Goal: Task Accomplishment & Management: Use online tool/utility

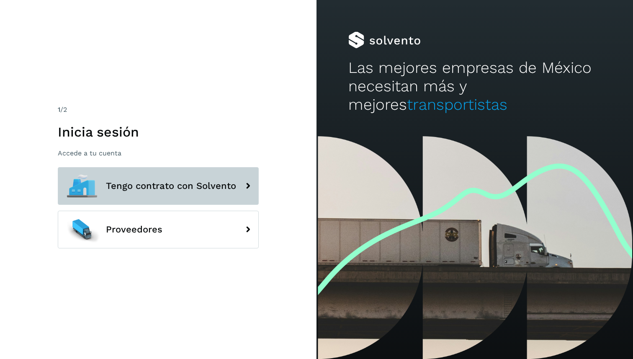
click at [171, 177] on button "Tengo contrato con Solvento" at bounding box center [158, 186] width 201 height 38
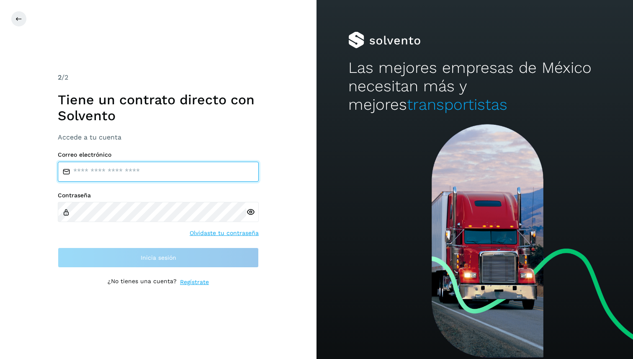
click at [187, 176] on input "email" at bounding box center [158, 172] width 201 height 20
type input "**********"
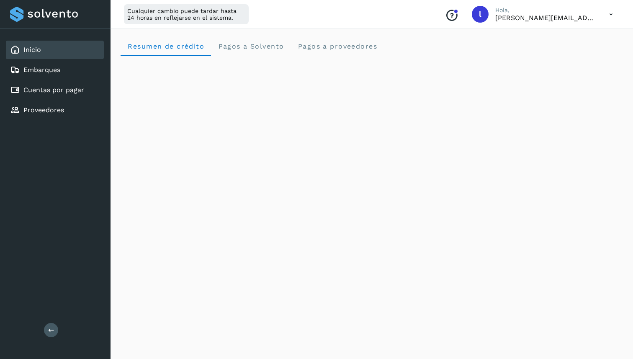
click at [611, 15] on icon at bounding box center [610, 14] width 17 height 17
click at [408, 28] on div at bounding box center [316, 179] width 633 height 359
click at [53, 116] on div "Proveedores" at bounding box center [55, 110] width 98 height 18
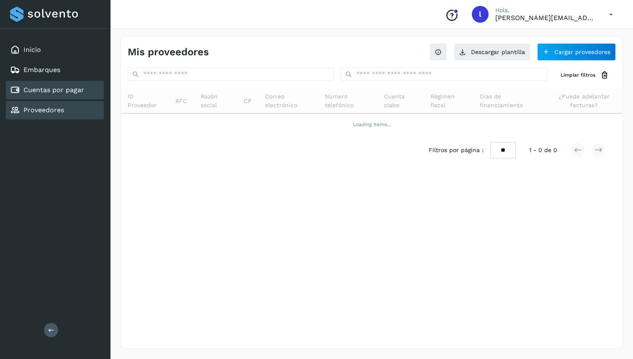
click at [74, 92] on link "Cuentas por pagar" at bounding box center [53, 90] width 61 height 8
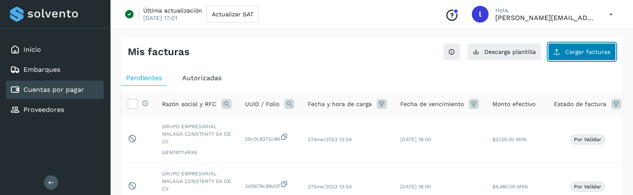
click at [609, 55] on button "Cargar facturas" at bounding box center [582, 52] width 68 height 18
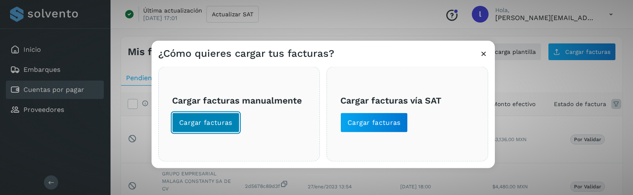
click at [222, 118] on span "Cargar facturas" at bounding box center [205, 122] width 53 height 9
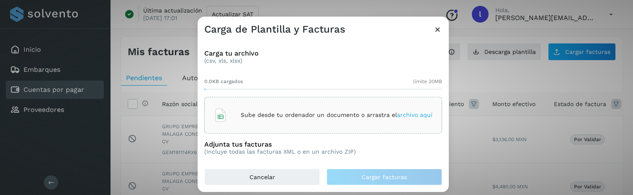
click at [292, 127] on div "Sube desde tu ordenador un documento o arrastra el archivo aquí" at bounding box center [323, 115] width 238 height 37
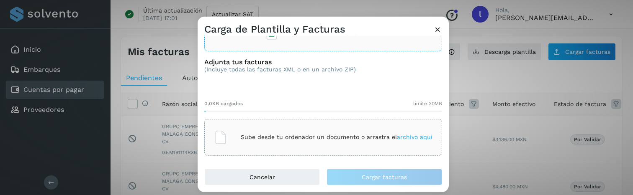
click at [326, 123] on div "Sube desde tu ordenador un documento o arrastra el archivo aquí" at bounding box center [323, 137] width 238 height 37
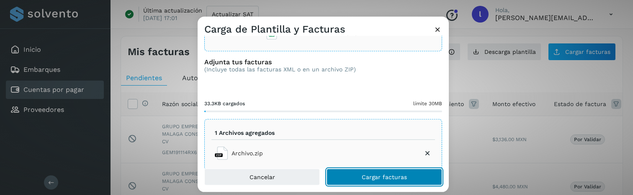
click at [377, 175] on span "Cargar facturas" at bounding box center [384, 178] width 45 height 6
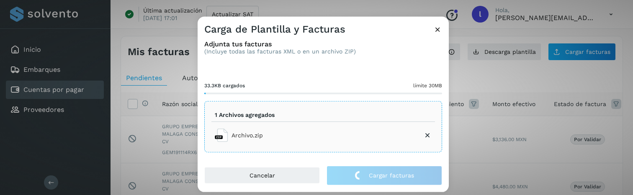
scroll to position [113, 0]
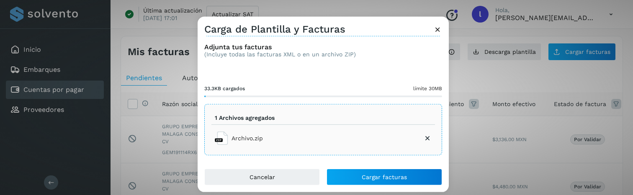
click at [425, 135] on icon at bounding box center [427, 138] width 8 height 8
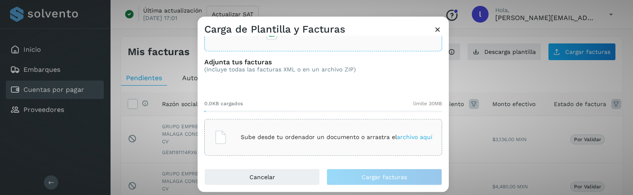
click at [335, 134] on p "Sube desde tu ordenador un documento o arrastra el archivo aquí" at bounding box center [337, 137] width 192 height 7
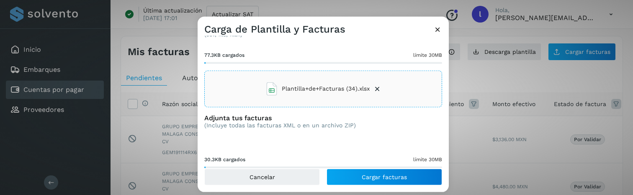
scroll to position [98, 0]
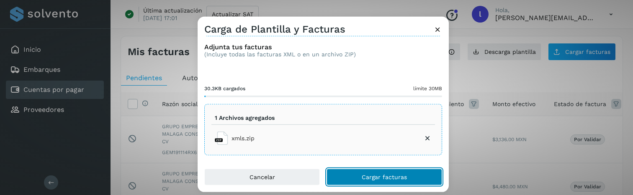
click at [385, 177] on span "Cargar facturas" at bounding box center [384, 178] width 45 height 6
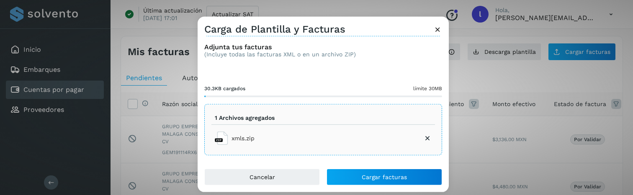
scroll to position [0, 0]
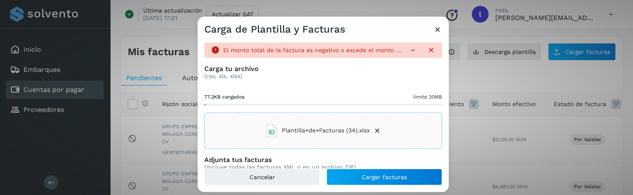
click at [375, 129] on icon at bounding box center [377, 130] width 8 height 8
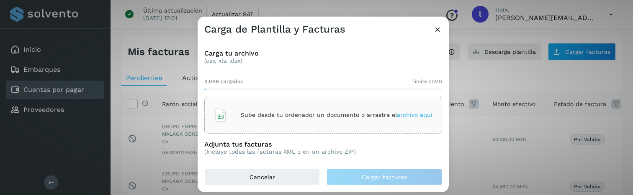
click at [349, 126] on div "Sube desde tu ordenador un documento o arrastra el archivo aquí" at bounding box center [323, 115] width 238 height 37
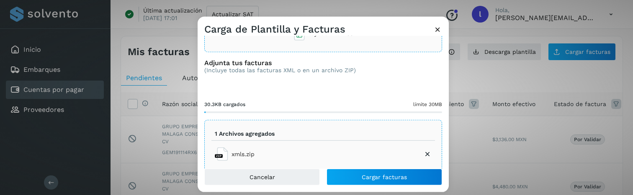
scroll to position [96, 0]
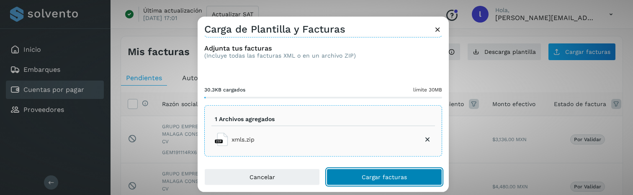
click at [378, 175] on span "Cargar facturas" at bounding box center [384, 178] width 45 height 6
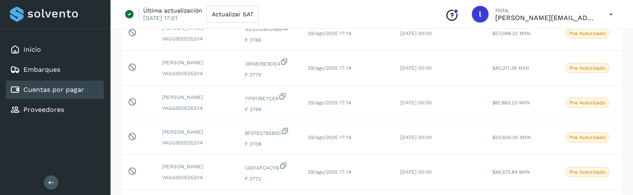
scroll to position [292, 0]
